Goal: Information Seeking & Learning: Find specific fact

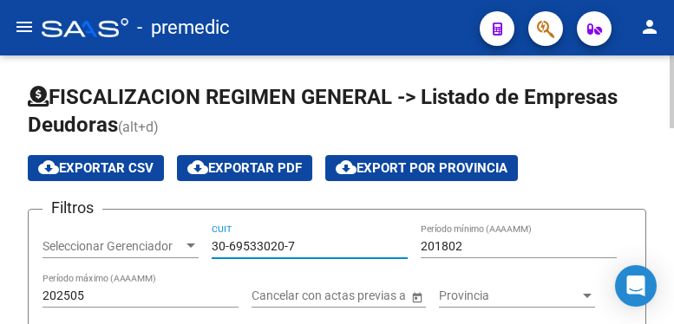
scroll to position [8, 0]
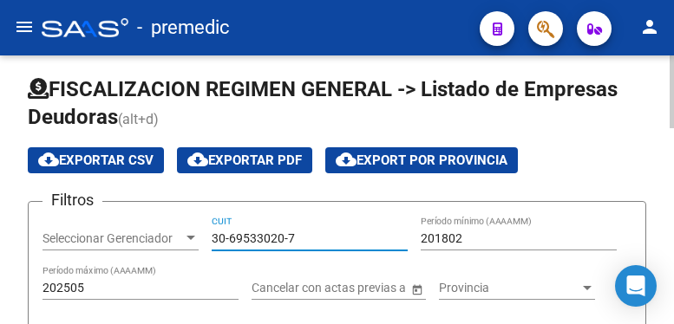
type input "30-69533020-7"
click at [495, 226] on div "201802 Período mínimo (AAAAMM)" at bounding box center [519, 233] width 196 height 35
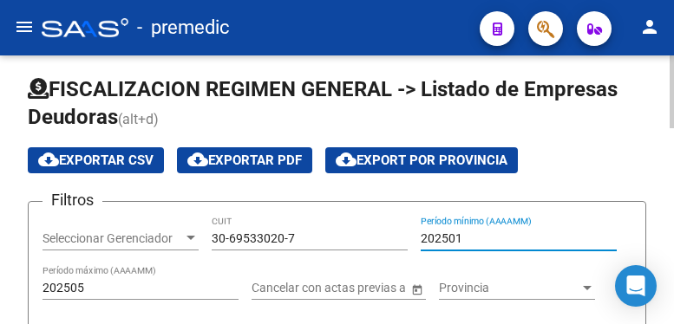
type input "202501"
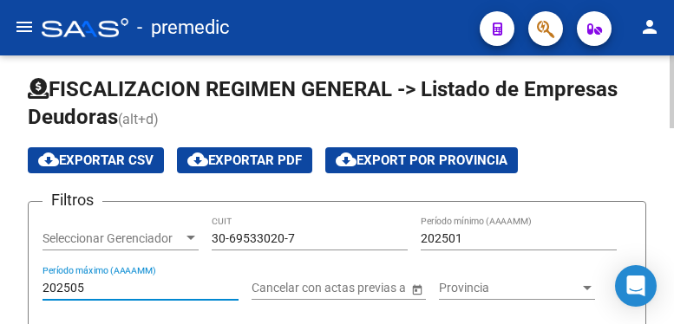
click at [97, 285] on input "202505" at bounding box center [141, 288] width 196 height 15
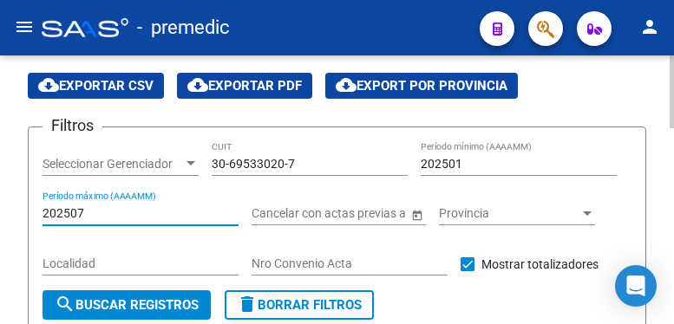
scroll to position [181, 0]
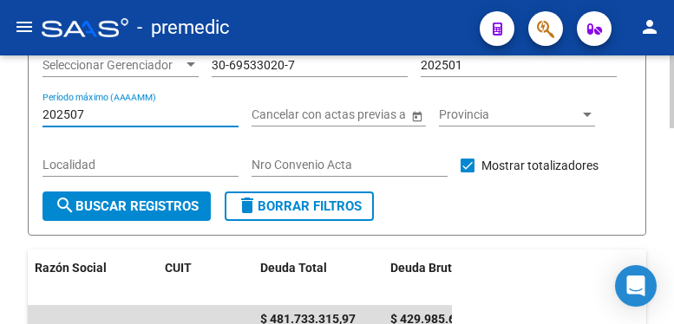
type input "202507"
click at [168, 200] on span "search Buscar Registros" at bounding box center [127, 207] width 144 height 16
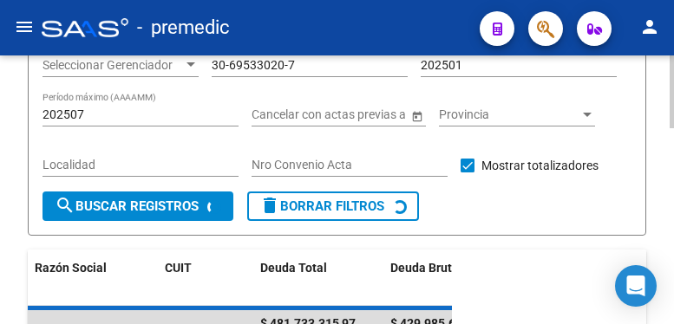
scroll to position [355, 0]
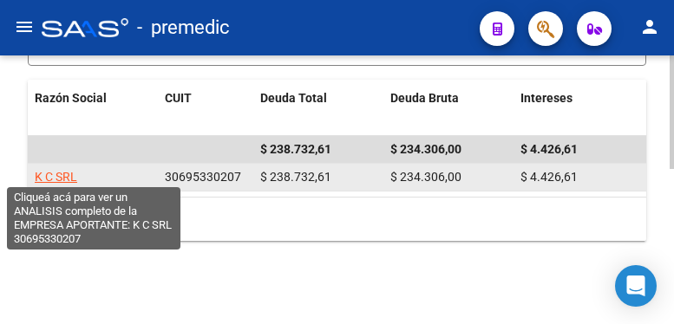
click at [69, 174] on span "K C SRL" at bounding box center [56, 177] width 43 height 14
type textarea "30695330207"
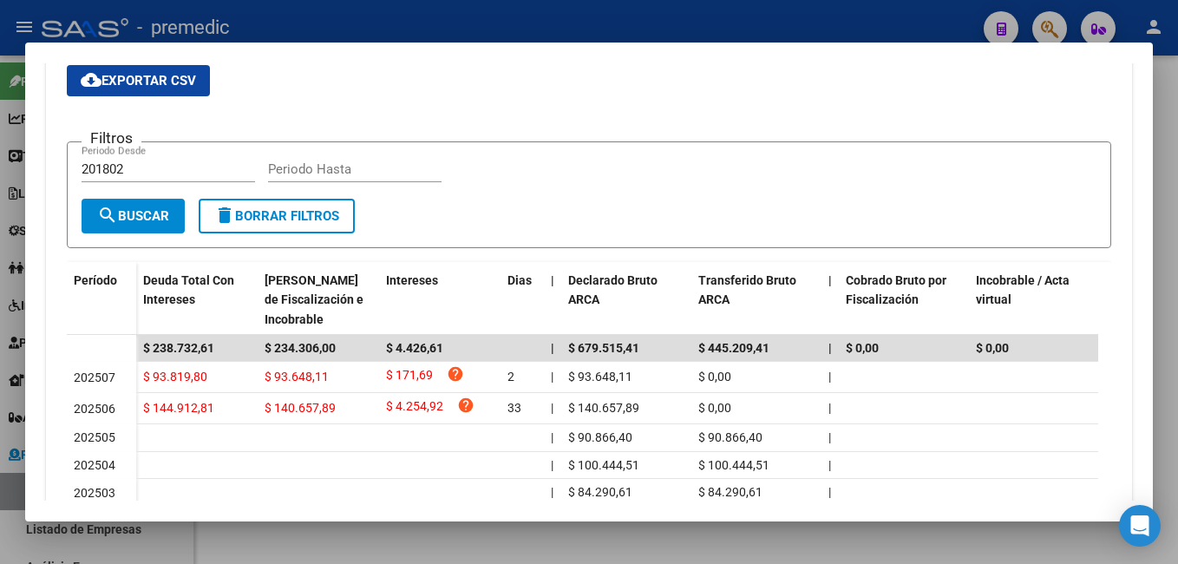
scroll to position [162, 0]
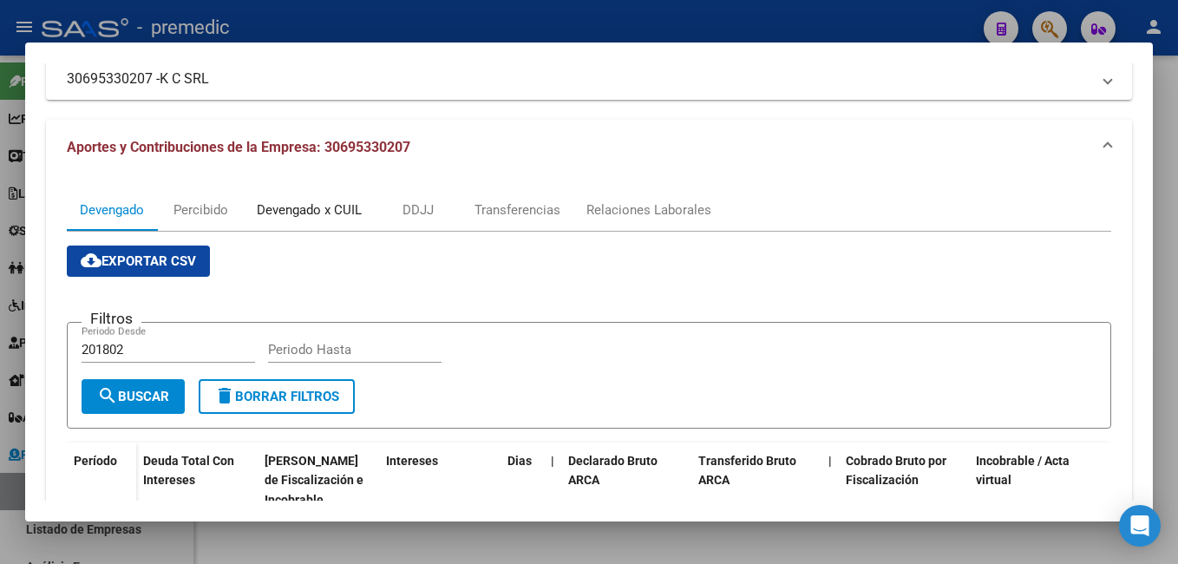
click at [299, 212] on div "Devengado x CUIL" at bounding box center [309, 209] width 105 height 19
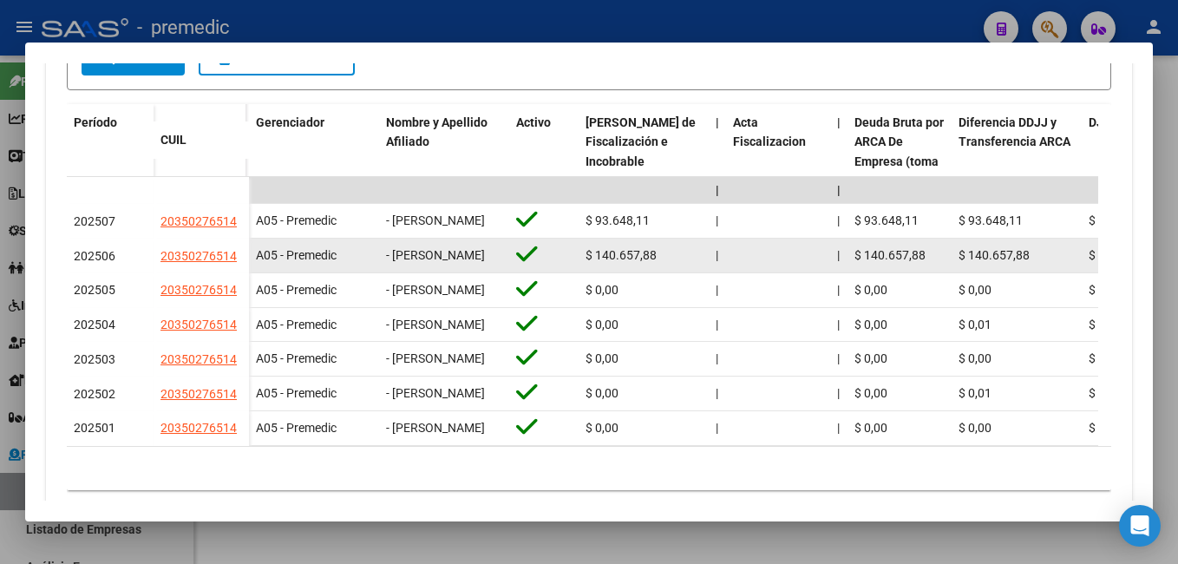
scroll to position [612, 0]
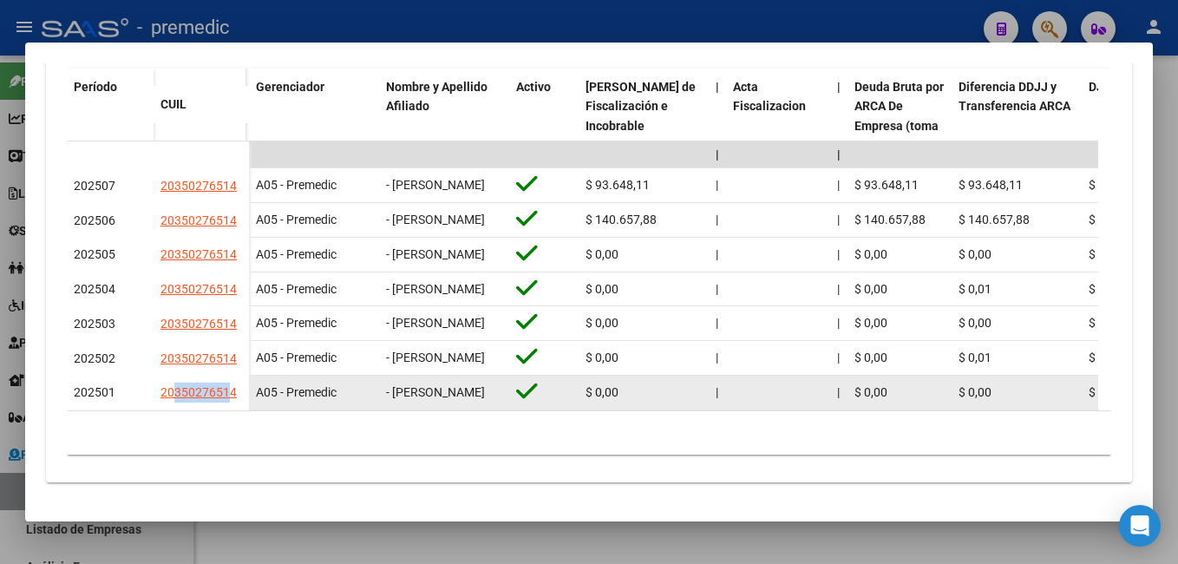
drag, startPoint x: 174, startPoint y: 381, endPoint x: 226, endPoint y: 383, distance: 52.1
click at [226, 324] on app-link-go-to "20350276514" at bounding box center [198, 393] width 76 height 20
copy span "35027651"
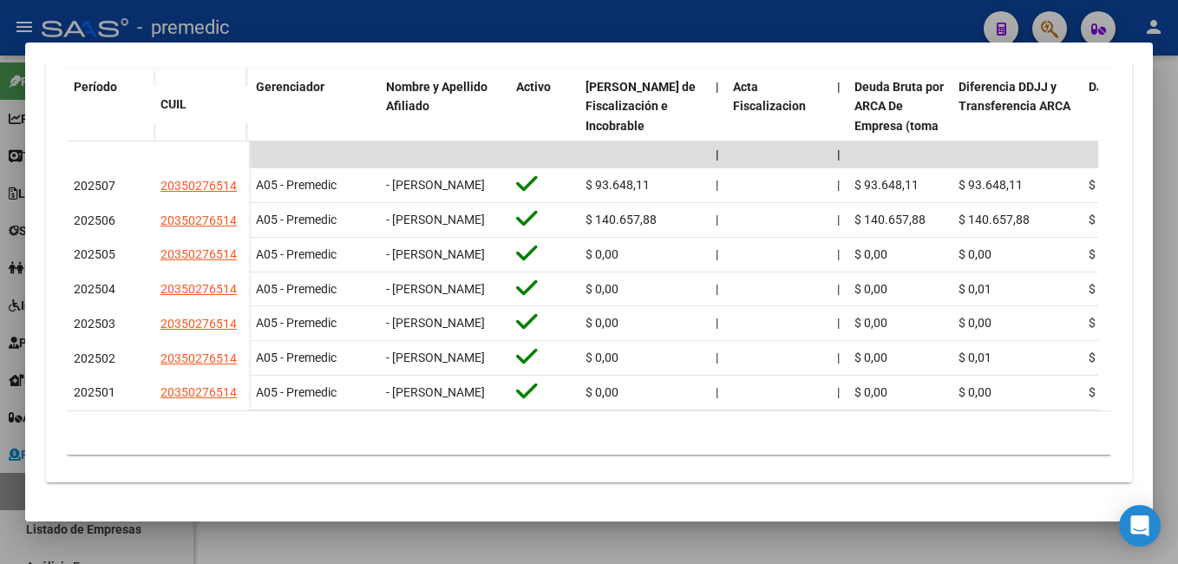
click at [673, 163] on div at bounding box center [589, 282] width 1178 height 564
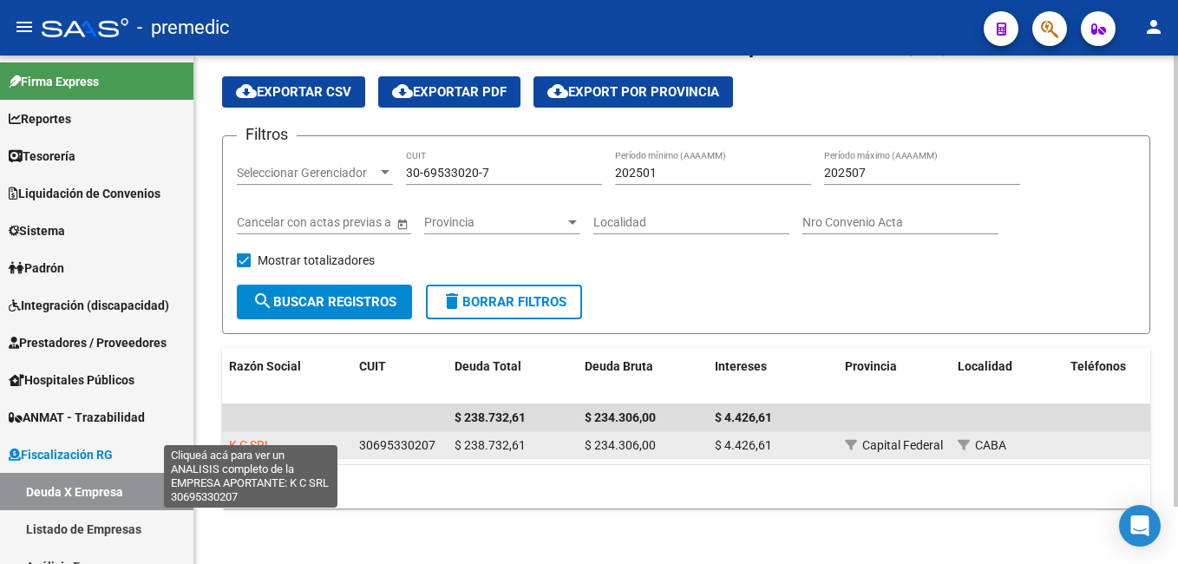
click at [267, 324] on span "K C SRL" at bounding box center [250, 445] width 43 height 14
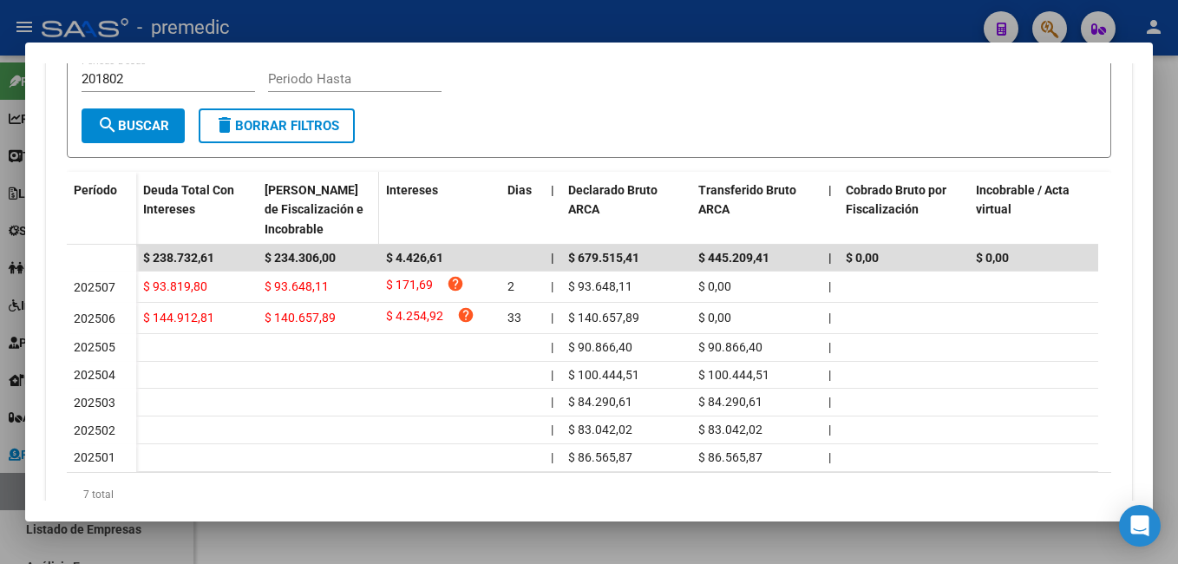
scroll to position [434, 0]
